Goal: Task Accomplishment & Management: Complete application form

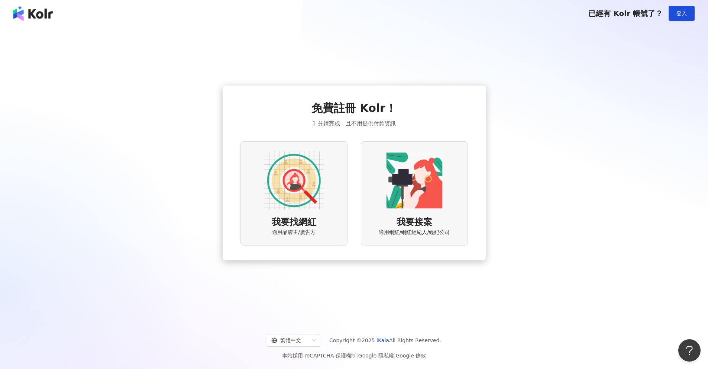
click at [267, 183] on img at bounding box center [293, 180] width 59 height 59
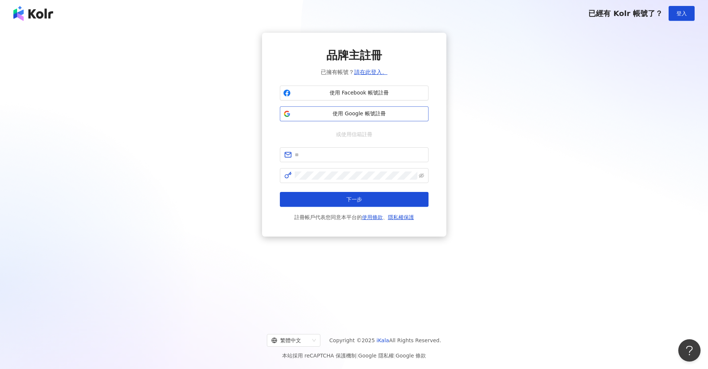
click at [317, 116] on span "使用 Google 帳號註冊" at bounding box center [360, 113] width 132 height 7
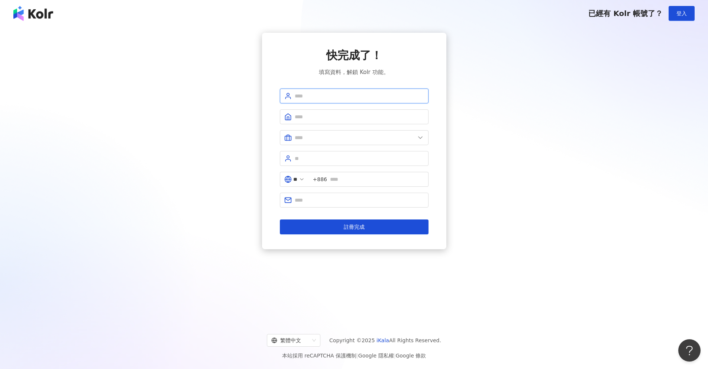
click at [325, 94] on input "text" at bounding box center [359, 96] width 129 height 8
drag, startPoint x: 250, startPoint y: 99, endPoint x: 246, endPoint y: 97, distance: 4.8
click at [248, 97] on div "快完成了！ 填寫資料，解鎖 Kolr 功能。 ** +886 註冊完成" at bounding box center [354, 141] width 690 height 216
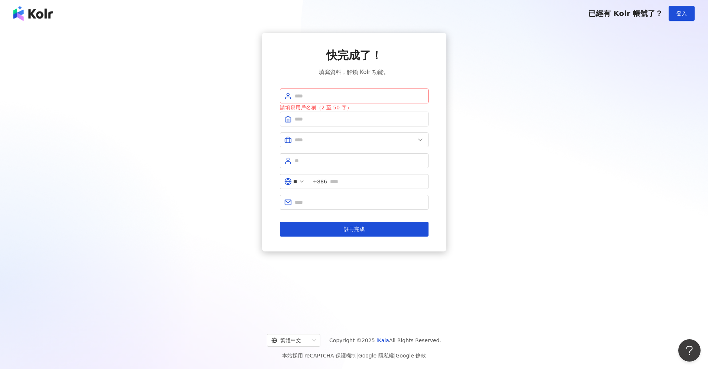
click at [38, 24] on div "已經有 Kolr 帳號了？ 登入" at bounding box center [354, 13] width 708 height 27
click at [36, 18] on img at bounding box center [33, 13] width 40 height 15
